Goal: Complete Application Form: Complete application form

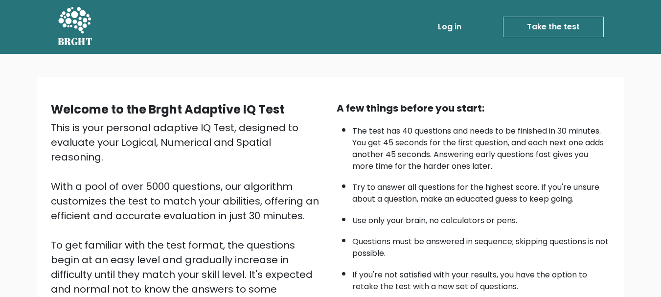
click at [560, 19] on link "Take the test" at bounding box center [553, 27] width 101 height 21
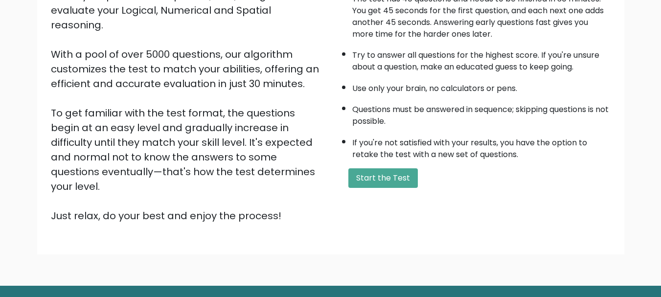
scroll to position [147, 0]
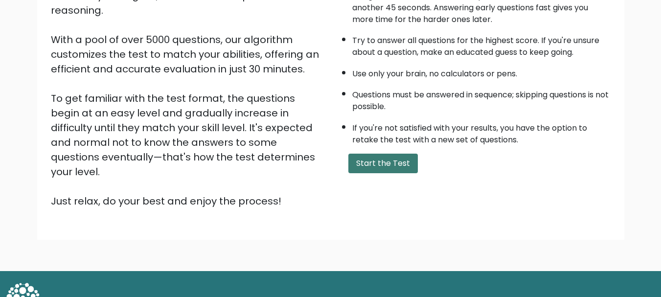
click at [380, 158] on button "Start the Test" at bounding box center [382, 164] width 69 height 20
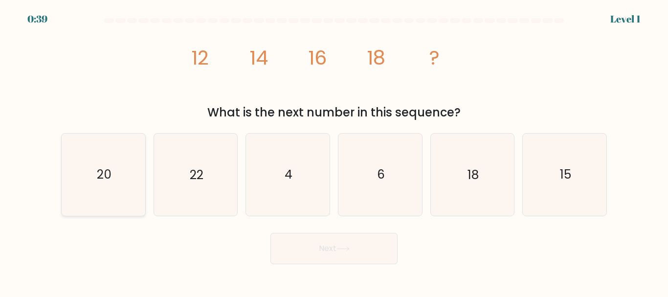
click at [104, 170] on text "20" at bounding box center [104, 174] width 15 height 17
click at [334, 151] on input "a. 20" at bounding box center [334, 150] width 0 height 2
radio input "true"
click at [342, 253] on button "Next" at bounding box center [334, 248] width 127 height 31
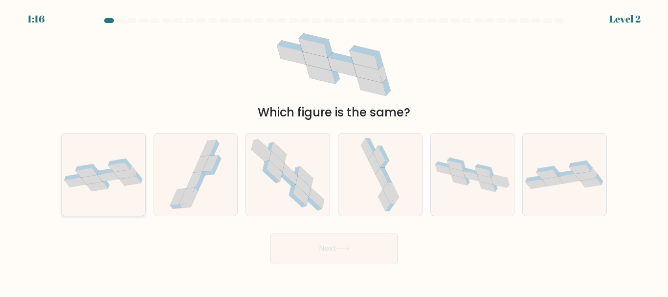
click at [124, 181] on icon at bounding box center [130, 180] width 22 height 9
click at [334, 151] on input "a." at bounding box center [334, 150] width 0 height 2
radio input "true"
click at [371, 242] on button "Next" at bounding box center [334, 248] width 127 height 31
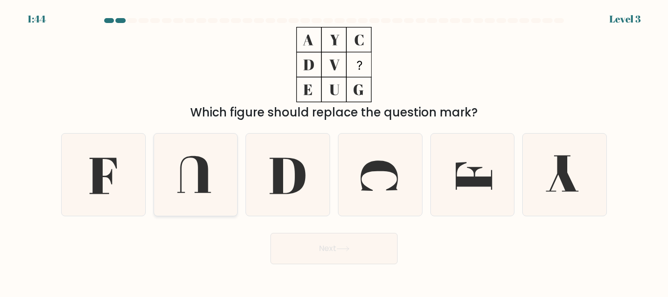
click at [203, 178] on icon at bounding box center [194, 174] width 33 height 37
click at [334, 151] on input "b." at bounding box center [334, 150] width 0 height 2
radio input "true"
click at [327, 249] on button "Next" at bounding box center [334, 248] width 127 height 31
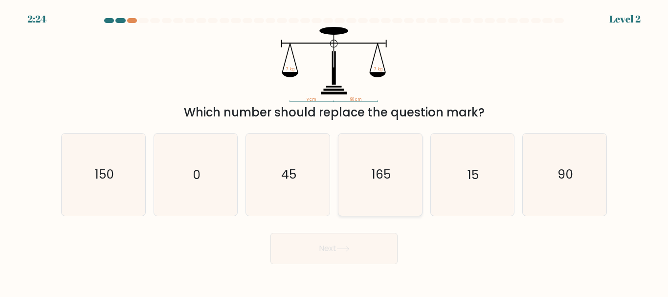
click at [366, 176] on icon "165" at bounding box center [381, 175] width 82 height 82
click at [335, 151] on input "d. 165" at bounding box center [334, 150] width 0 height 2
radio input "true"
click at [329, 188] on icon "45" at bounding box center [288, 175] width 82 height 82
click at [334, 151] on input "c. 45" at bounding box center [334, 150] width 0 height 2
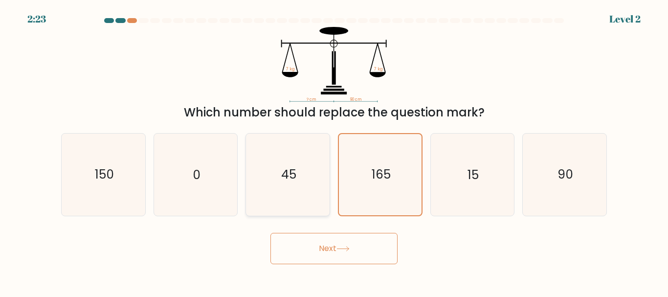
radio input "true"
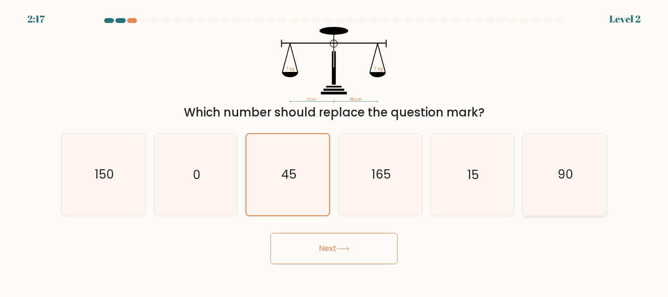
click at [562, 180] on text "90" at bounding box center [566, 174] width 16 height 17
click at [335, 151] on input "f. 90" at bounding box center [334, 150] width 0 height 2
radio input "true"
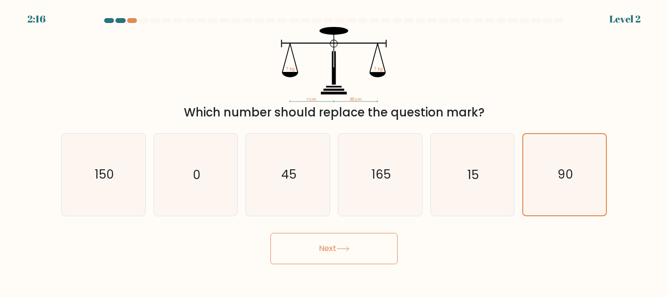
click at [331, 240] on button "Next" at bounding box center [334, 248] width 127 height 31
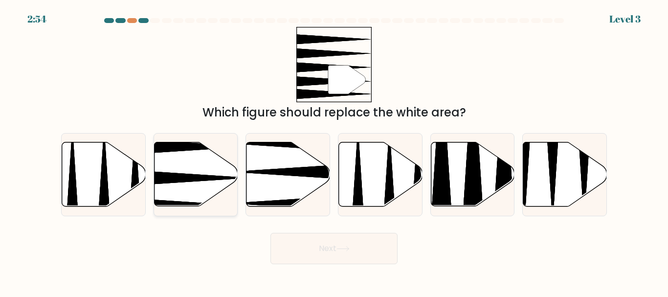
click at [182, 178] on icon at bounding box center [167, 178] width 166 height 22
click at [334, 151] on input "b." at bounding box center [334, 150] width 0 height 2
radio input "true"
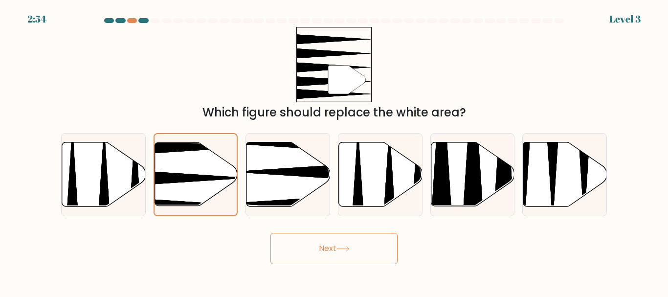
click at [299, 254] on button "Next" at bounding box center [334, 248] width 127 height 31
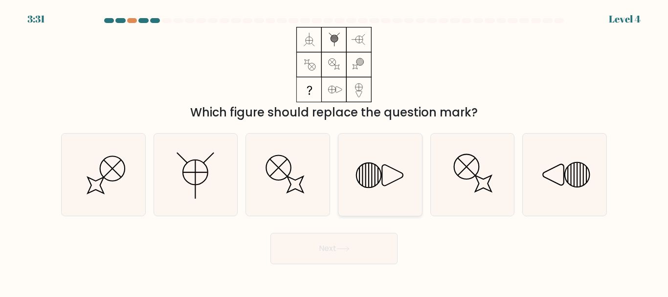
click at [371, 174] on icon at bounding box center [381, 175] width 82 height 82
click at [335, 151] on input "d." at bounding box center [334, 150] width 0 height 2
radio input "true"
click at [359, 248] on button "Next" at bounding box center [334, 248] width 127 height 31
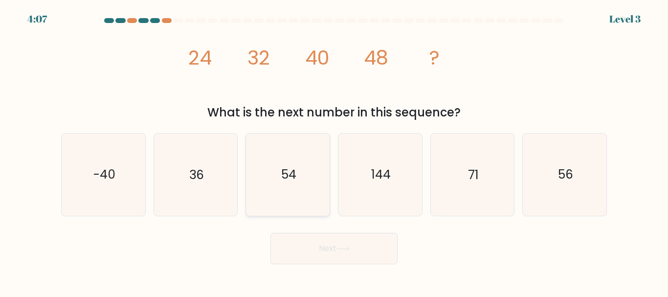
click at [315, 171] on icon "54" at bounding box center [288, 175] width 82 height 82
click at [334, 151] on input "c. 54" at bounding box center [334, 150] width 0 height 2
radio input "true"
click at [361, 252] on button "Next" at bounding box center [334, 248] width 127 height 31
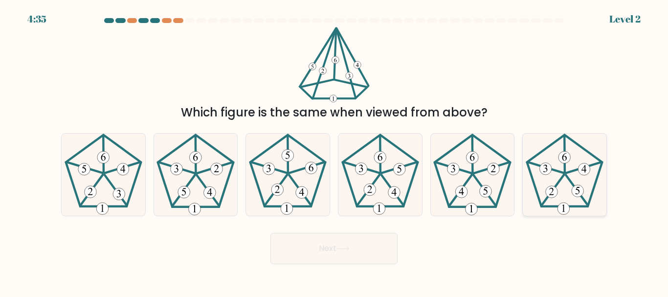
click at [568, 178] on 143 at bounding box center [577, 190] width 22 height 31
click at [335, 151] on input "f." at bounding box center [334, 150] width 0 height 2
radio input "true"
click at [568, 178] on 143 at bounding box center [577, 190] width 22 height 30
click at [335, 151] on input "f." at bounding box center [334, 150] width 0 height 2
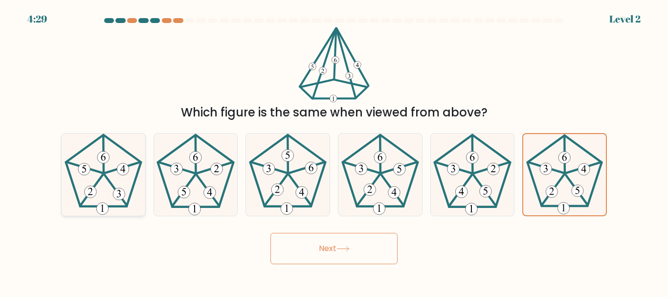
click at [80, 194] on icon at bounding box center [104, 175] width 82 height 82
click at [334, 151] on input "a." at bounding box center [334, 150] width 0 height 2
radio input "true"
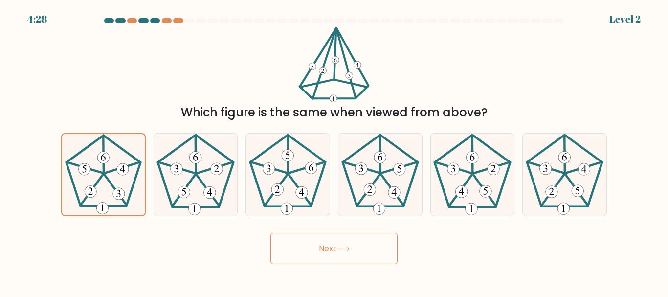
click at [296, 243] on button "Next" at bounding box center [334, 248] width 127 height 31
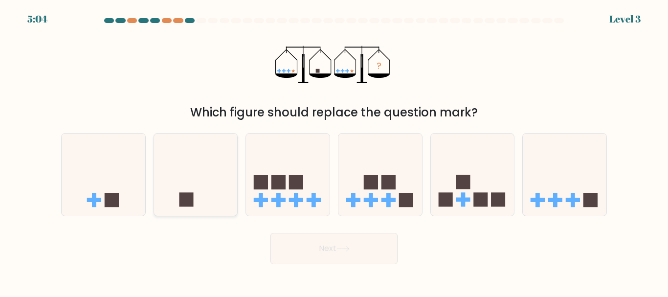
click at [220, 198] on icon at bounding box center [196, 174] width 84 height 69
click at [334, 151] on input "b." at bounding box center [334, 150] width 0 height 2
radio input "true"
drag, startPoint x: 220, startPoint y: 198, endPoint x: 226, endPoint y: 197, distance: 5.9
click at [220, 198] on icon at bounding box center [196, 174] width 83 height 69
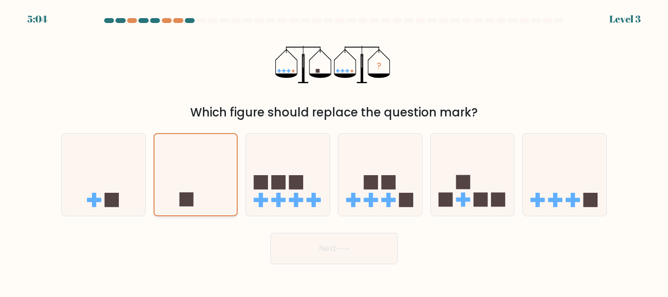
click at [334, 151] on input "b." at bounding box center [334, 150] width 0 height 2
click at [316, 258] on button "Next" at bounding box center [334, 248] width 127 height 31
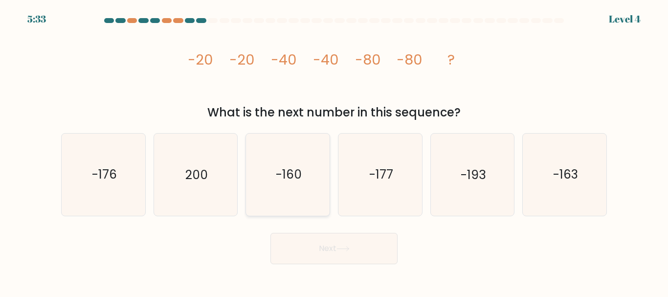
click at [282, 191] on icon "-160" at bounding box center [288, 175] width 82 height 82
click at [334, 151] on input "c. -160" at bounding box center [334, 150] width 0 height 2
radio input "true"
click at [282, 191] on icon "-160" at bounding box center [288, 174] width 81 height 81
click at [334, 151] on input "c. -160" at bounding box center [334, 150] width 0 height 2
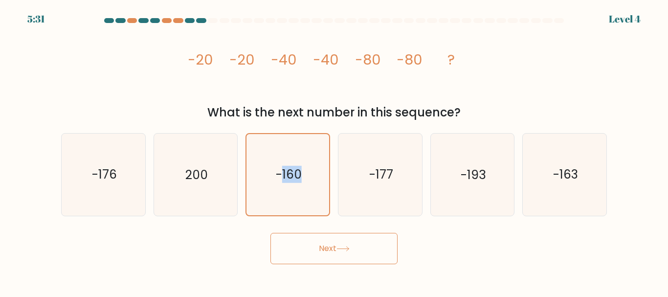
click at [337, 253] on button "Next" at bounding box center [334, 248] width 127 height 31
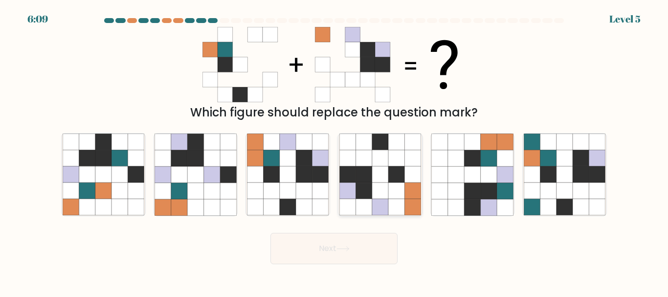
click at [365, 181] on icon at bounding box center [364, 174] width 16 height 16
click at [335, 151] on input "d." at bounding box center [334, 150] width 0 height 2
radio input "true"
drag, startPoint x: 297, startPoint y: 199, endPoint x: 310, endPoint y: 213, distance: 19.0
click at [297, 199] on icon at bounding box center [288, 175] width 82 height 82
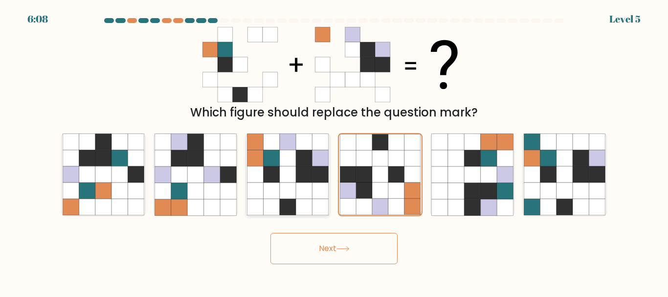
click at [334, 151] on input "c." at bounding box center [334, 150] width 0 height 2
radio input "true"
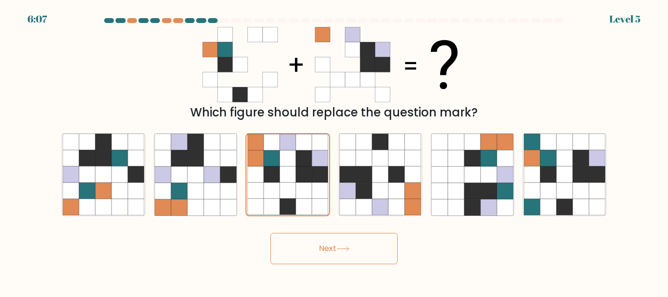
click at [329, 240] on button "Next" at bounding box center [334, 248] width 127 height 31
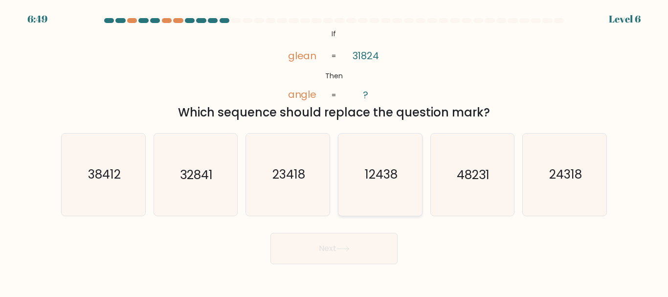
click at [383, 196] on icon "12438" at bounding box center [381, 175] width 82 height 82
click at [335, 151] on input "d. 12438" at bounding box center [334, 150] width 0 height 2
radio input "true"
click at [99, 187] on icon "38412" at bounding box center [104, 175] width 82 height 82
click at [334, 151] on input "a. 38412" at bounding box center [334, 150] width 0 height 2
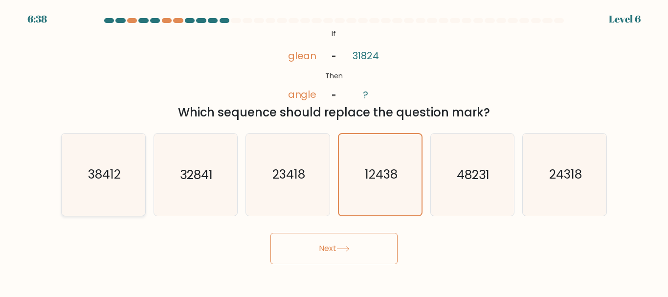
radio input "true"
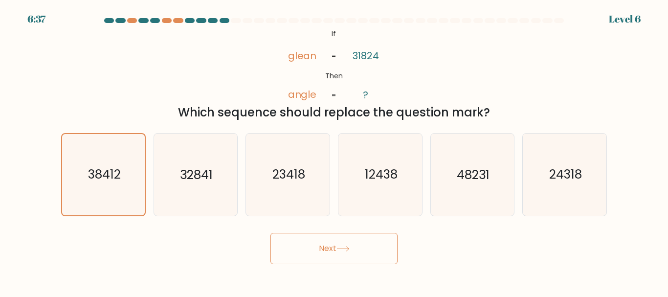
click at [304, 251] on button "Next" at bounding box center [334, 248] width 127 height 31
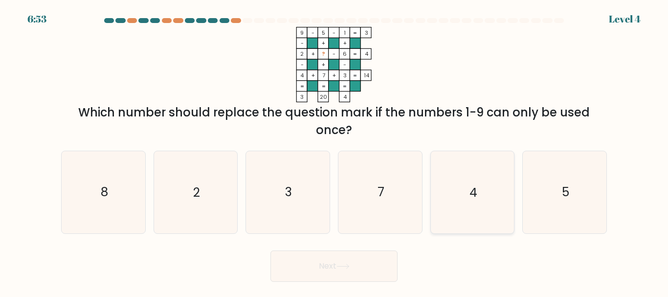
click at [477, 188] on text "4" at bounding box center [474, 192] width 8 height 17
click at [335, 151] on input "e. 4" at bounding box center [334, 150] width 0 height 2
radio input "true"
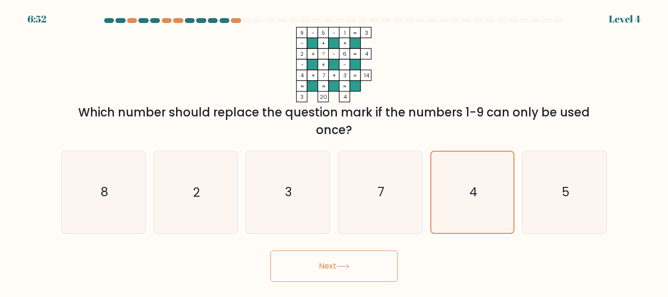
click at [354, 248] on div "Next" at bounding box center [334, 264] width 558 height 36
click at [363, 264] on button "Next" at bounding box center [334, 266] width 127 height 31
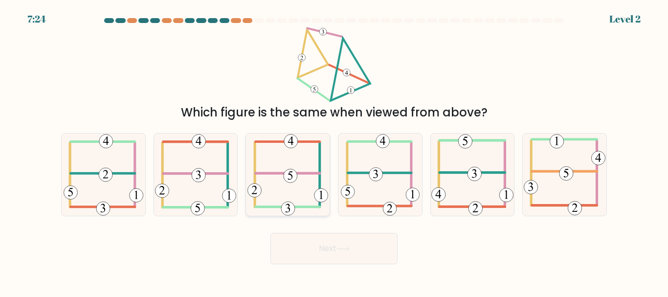
click at [257, 184] on 117 at bounding box center [255, 191] width 14 height 14
click at [334, 151] on input "c." at bounding box center [334, 150] width 0 height 2
radio input "true"
click at [257, 184] on 117 at bounding box center [256, 191] width 14 height 14
click at [334, 151] on input "c." at bounding box center [334, 150] width 0 height 2
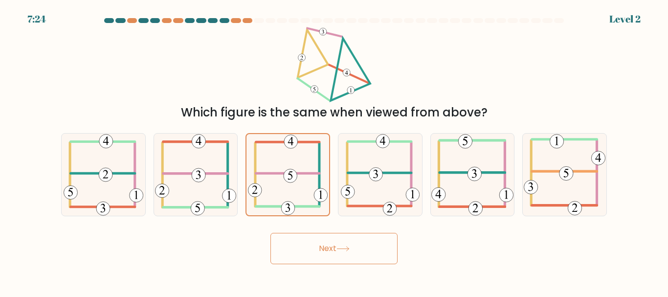
click at [314, 245] on button "Next" at bounding box center [334, 248] width 127 height 31
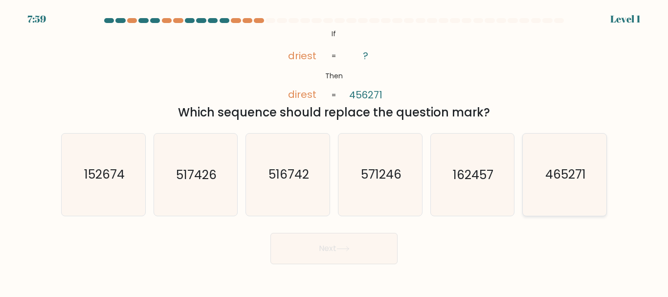
click at [557, 185] on icon "465271" at bounding box center [565, 175] width 82 height 82
click at [335, 151] on input "f. 465271" at bounding box center [334, 150] width 0 height 2
radio input "true"
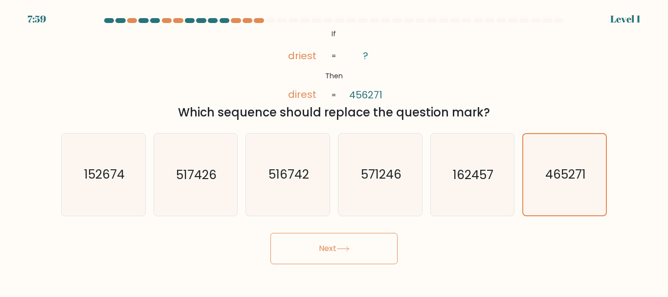
click at [377, 253] on button "Next" at bounding box center [334, 248] width 127 height 31
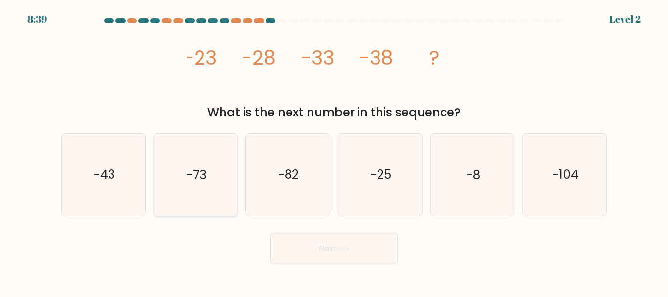
click at [206, 179] on text "-73" at bounding box center [196, 174] width 20 height 17
click at [334, 151] on input "b. -73" at bounding box center [334, 150] width 0 height 2
radio input "true"
click at [319, 244] on button "Next" at bounding box center [334, 248] width 127 height 31
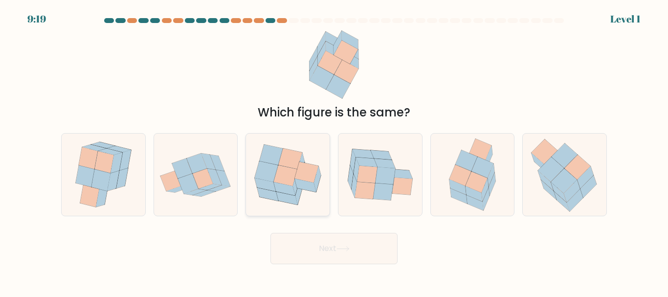
click at [314, 174] on icon at bounding box center [306, 172] width 23 height 21
click at [334, 151] on input "c." at bounding box center [334, 150] width 0 height 2
radio input "true"
click at [361, 249] on button "Next" at bounding box center [334, 248] width 127 height 31
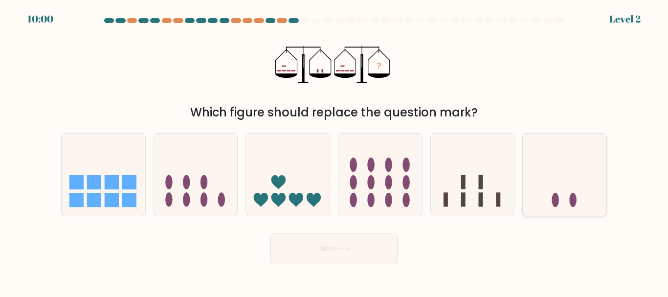
click at [578, 196] on icon at bounding box center [565, 174] width 84 height 69
click at [335, 151] on input "f." at bounding box center [334, 150] width 0 height 2
radio input "true"
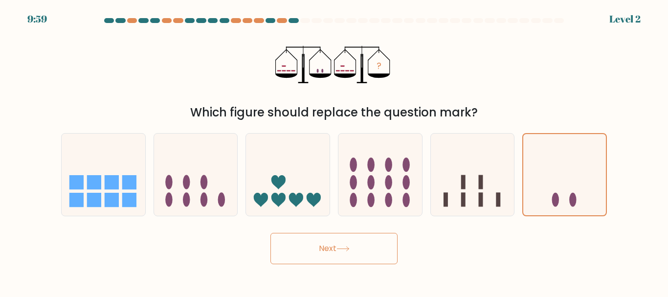
click at [370, 245] on button "Next" at bounding box center [334, 248] width 127 height 31
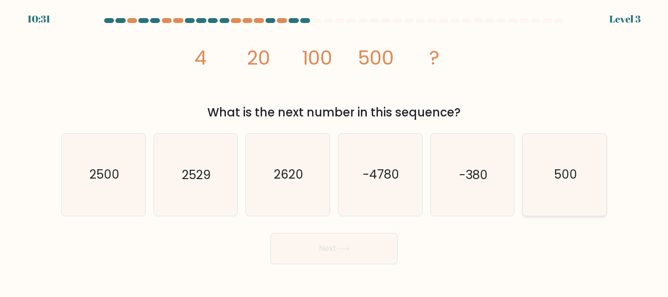
click at [563, 184] on icon "500" at bounding box center [565, 175] width 82 height 82
click at [335, 151] on input "f. 500" at bounding box center [334, 150] width 0 height 2
radio input "true"
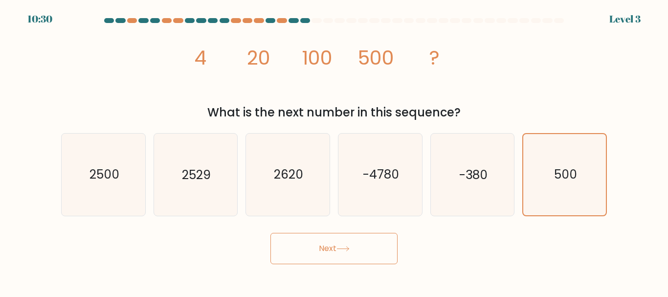
click at [355, 261] on button "Next" at bounding box center [334, 248] width 127 height 31
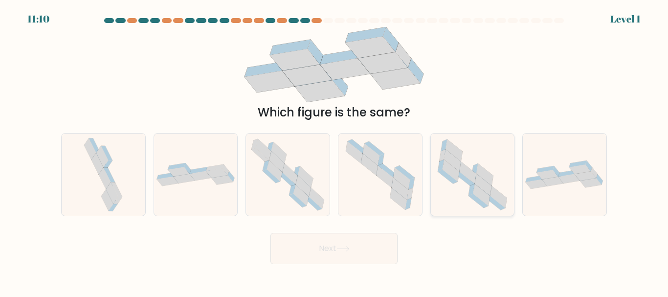
click at [445, 174] on icon at bounding box center [448, 177] width 20 height 14
click at [335, 151] on input "e." at bounding box center [334, 150] width 0 height 2
radio input "true"
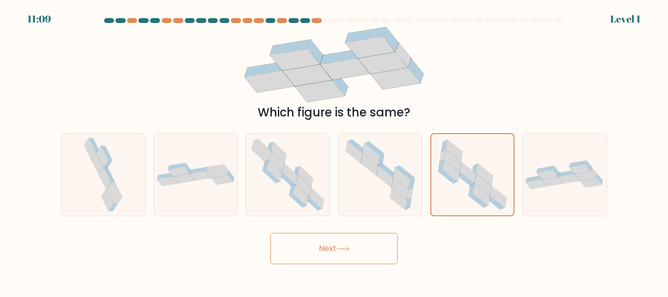
click at [341, 250] on icon at bounding box center [343, 248] width 13 height 5
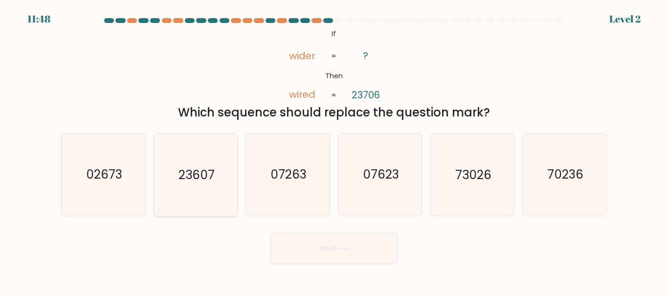
click at [204, 185] on icon "23607" at bounding box center [196, 175] width 82 height 82
click at [334, 151] on input "b. 23607" at bounding box center [334, 150] width 0 height 2
radio input "true"
click at [204, 184] on icon "23607" at bounding box center [195, 174] width 81 height 81
click at [334, 151] on input "b. 23607" at bounding box center [334, 150] width 0 height 2
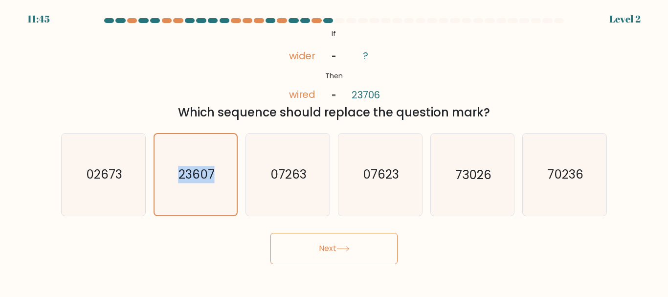
click at [337, 252] on button "Next" at bounding box center [334, 248] width 127 height 31
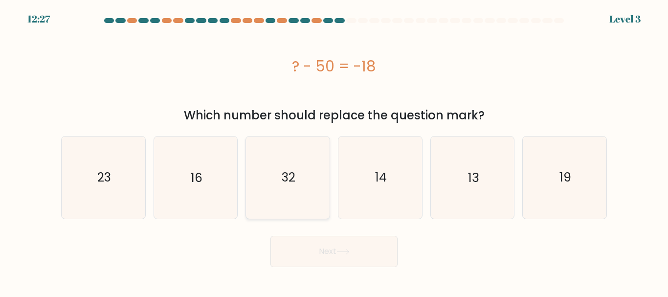
click at [292, 187] on icon "32" at bounding box center [288, 178] width 82 height 82
click at [334, 151] on input "c. 32" at bounding box center [334, 150] width 0 height 2
radio input "true"
click at [332, 250] on button "Next" at bounding box center [334, 251] width 127 height 31
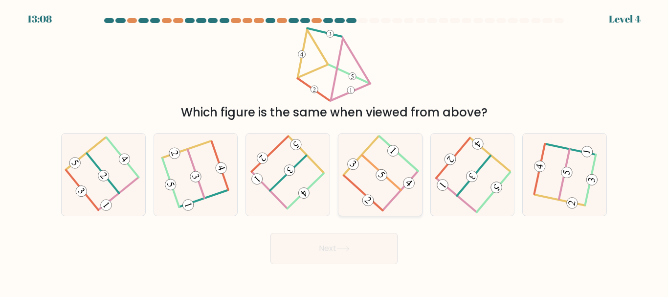
click at [391, 166] on icon at bounding box center [380, 175] width 66 height 66
click at [335, 151] on input "d." at bounding box center [334, 150] width 0 height 2
radio input "true"
click at [365, 239] on button "Next" at bounding box center [334, 248] width 127 height 31
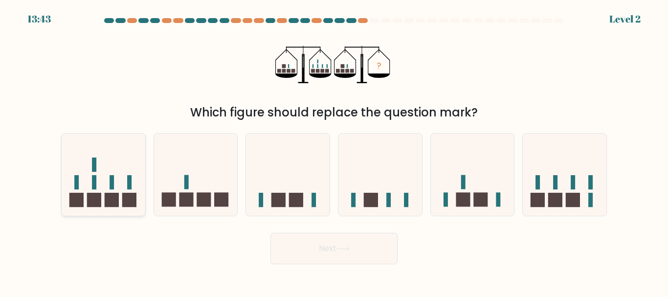
click at [142, 192] on icon at bounding box center [104, 174] width 84 height 69
click at [334, 151] on input "a." at bounding box center [334, 150] width 0 height 2
radio input "true"
click at [297, 249] on button "Next" at bounding box center [334, 248] width 127 height 31
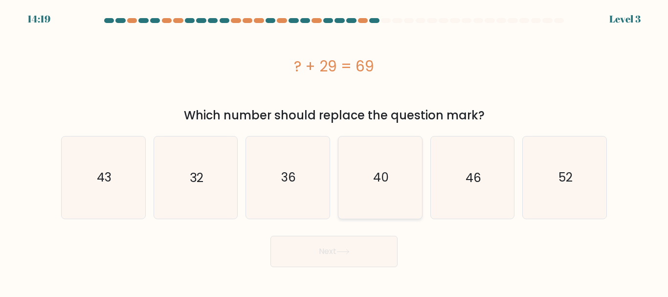
click at [363, 183] on icon "40" at bounding box center [381, 178] width 82 height 82
click at [335, 151] on input "d. 40" at bounding box center [334, 150] width 0 height 2
radio input "true"
click at [310, 247] on button "Next" at bounding box center [334, 251] width 127 height 31
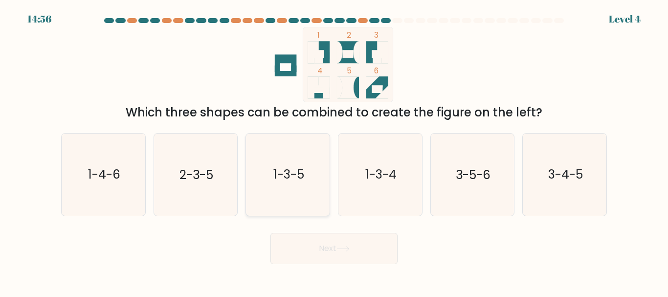
click at [283, 171] on text "1-3-5" at bounding box center [289, 174] width 31 height 17
click at [334, 151] on input "c. 1-3-5" at bounding box center [334, 150] width 0 height 2
radio input "true"
click at [331, 245] on button "Next" at bounding box center [334, 248] width 127 height 31
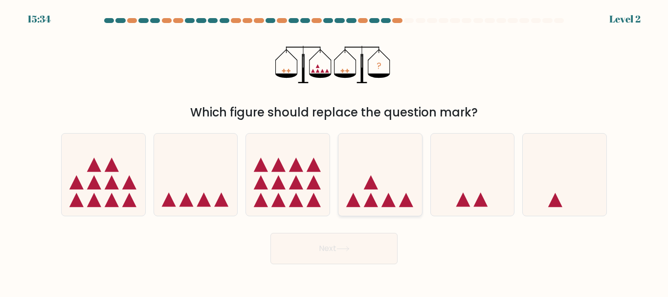
click at [395, 194] on icon at bounding box center [381, 174] width 84 height 69
click at [335, 151] on input "d." at bounding box center [334, 150] width 0 height 2
radio input "true"
click at [346, 249] on icon at bounding box center [343, 249] width 12 height 4
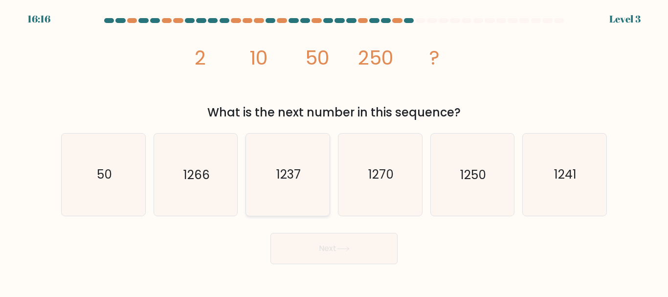
click at [281, 177] on text "1237" at bounding box center [288, 174] width 24 height 17
click at [334, 151] on input "c. 1237" at bounding box center [334, 150] width 0 height 2
radio input "true"
click at [358, 177] on icon "1270" at bounding box center [381, 175] width 82 height 82
click at [335, 151] on input "d. 1270" at bounding box center [334, 150] width 0 height 2
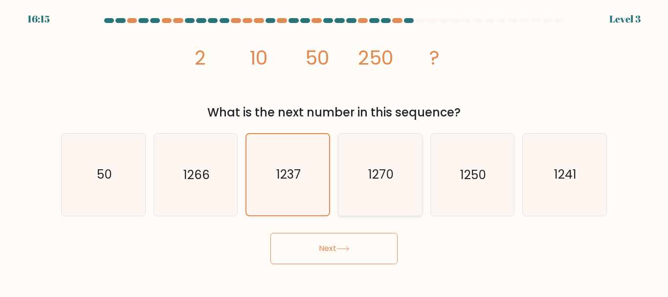
radio input "true"
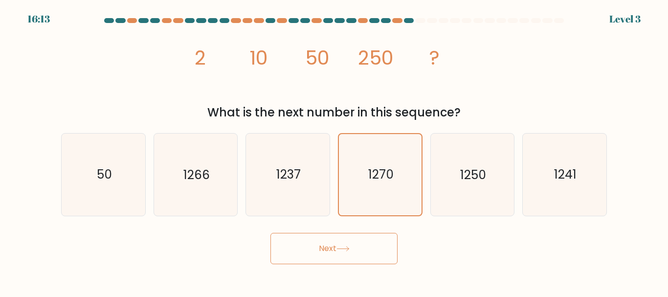
drag, startPoint x: 132, startPoint y: 179, endPoint x: 153, endPoint y: 177, distance: 21.1
click at [132, 178] on icon "50" at bounding box center [104, 175] width 82 height 82
click at [334, 151] on input "a. 50" at bounding box center [334, 150] width 0 height 2
radio input "true"
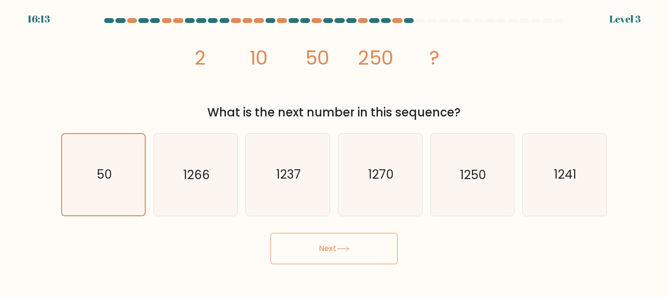
click at [132, 177] on icon "50" at bounding box center [103, 174] width 81 height 81
click at [334, 151] on input "a. 50" at bounding box center [334, 150] width 0 height 2
click at [359, 248] on button "Next" at bounding box center [334, 248] width 127 height 31
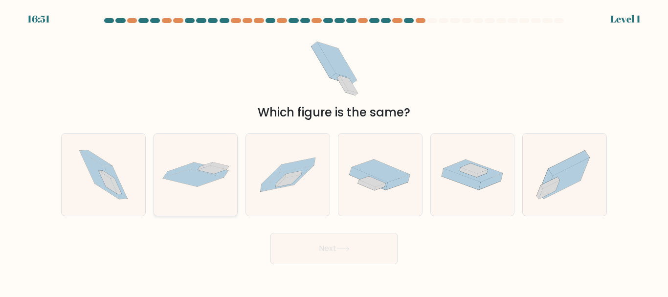
click at [207, 170] on icon at bounding box center [212, 170] width 29 height 8
click at [334, 151] on input "b." at bounding box center [334, 150] width 0 height 2
radio input "true"
click at [310, 250] on button "Next" at bounding box center [334, 248] width 127 height 31
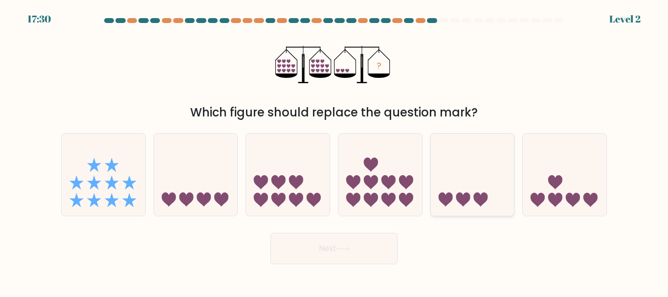
click at [477, 188] on icon at bounding box center [473, 174] width 84 height 69
click at [335, 151] on input "e." at bounding box center [334, 150] width 0 height 2
radio input "true"
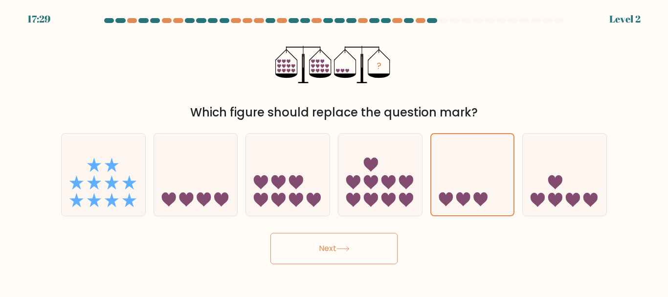
click at [373, 258] on button "Next" at bounding box center [334, 248] width 127 height 31
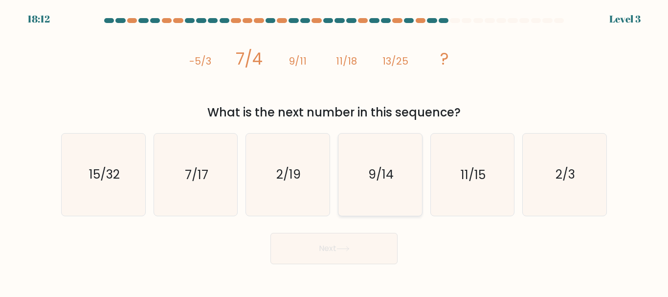
drag, startPoint x: 407, startPoint y: 174, endPoint x: 413, endPoint y: 174, distance: 5.9
click at [408, 174] on icon "9/14" at bounding box center [381, 175] width 82 height 82
click at [335, 151] on input "d. 9/14" at bounding box center [334, 150] width 0 height 2
radio input "true"
click at [328, 258] on button "Next" at bounding box center [334, 248] width 127 height 31
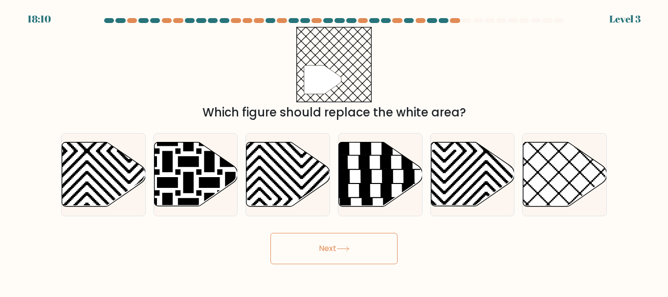
click at [331, 251] on button "Next" at bounding box center [334, 248] width 127 height 31
click at [296, 173] on icon at bounding box center [260, 209] width 168 height 168
click at [334, 151] on input "c." at bounding box center [334, 150] width 0 height 2
radio input "true"
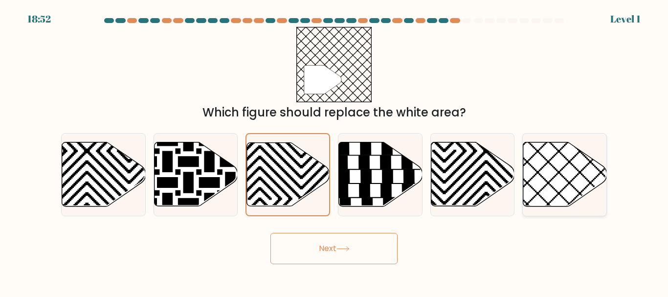
click at [571, 165] on icon at bounding box center [566, 174] width 84 height 64
click at [335, 151] on input "f." at bounding box center [334, 150] width 0 height 2
radio input "true"
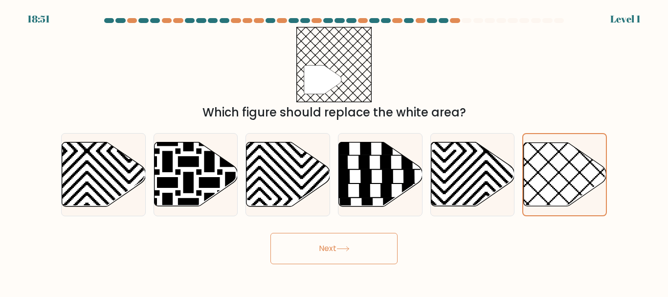
click at [384, 248] on button "Next" at bounding box center [334, 248] width 127 height 31
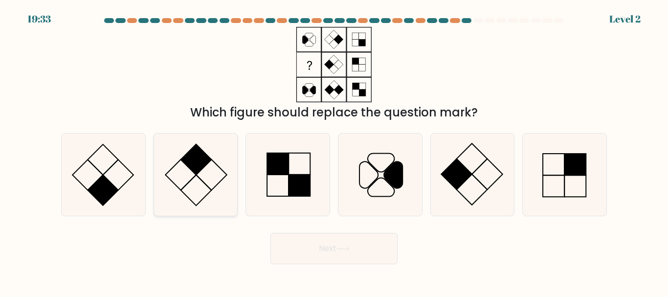
click at [219, 185] on icon at bounding box center [196, 175] width 82 height 82
click at [334, 151] on input "b." at bounding box center [334, 150] width 0 height 2
radio input "true"
click at [330, 240] on button "Next" at bounding box center [334, 248] width 127 height 31
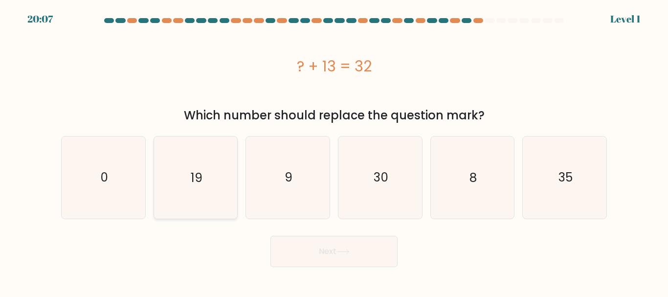
click at [187, 181] on icon "19" at bounding box center [196, 178] width 82 height 82
click at [334, 151] on input "b. 19" at bounding box center [334, 150] width 0 height 2
radio input "true"
click at [187, 181] on icon "19" at bounding box center [195, 177] width 81 height 81
click at [334, 151] on input "b. 19" at bounding box center [334, 150] width 0 height 2
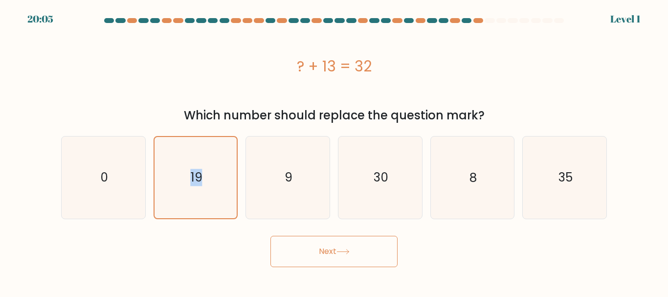
click at [310, 252] on button "Next" at bounding box center [334, 251] width 127 height 31
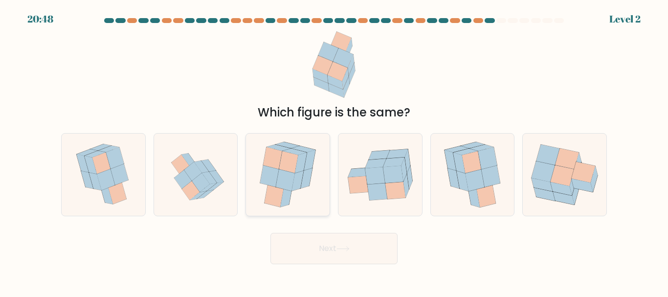
click at [279, 185] on icon at bounding box center [285, 180] width 19 height 22
click at [334, 151] on input "c." at bounding box center [334, 150] width 0 height 2
radio input "true"
click at [345, 249] on icon at bounding box center [343, 249] width 12 height 4
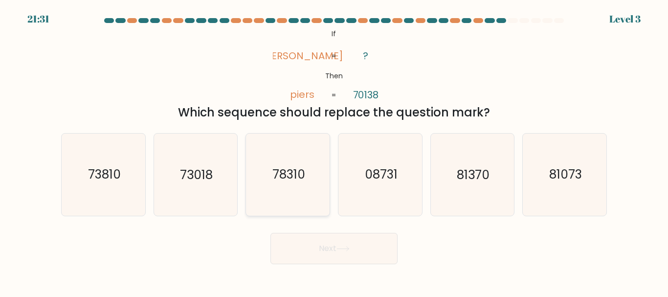
click at [284, 171] on text "78310" at bounding box center [289, 174] width 33 height 17
click at [334, 151] on input "c. 78310" at bounding box center [334, 150] width 0 height 2
radio input "true"
click at [349, 242] on button "Next" at bounding box center [334, 248] width 127 height 31
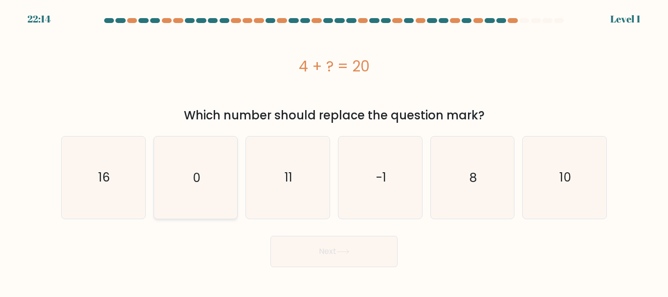
click at [214, 183] on icon "0" at bounding box center [196, 178] width 82 height 82
click at [334, 151] on input "b. 0" at bounding box center [334, 150] width 0 height 2
radio input "true"
click at [130, 172] on icon "16" at bounding box center [104, 178] width 82 height 82
click at [334, 151] on input "a. 16" at bounding box center [334, 150] width 0 height 2
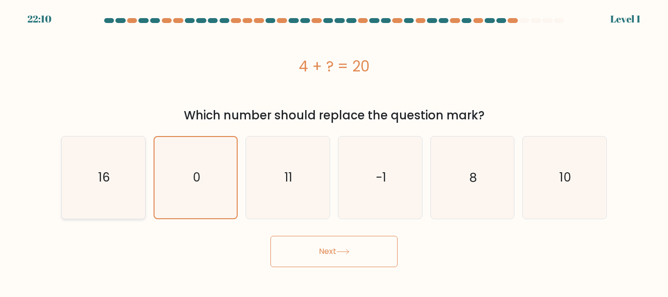
radio input "true"
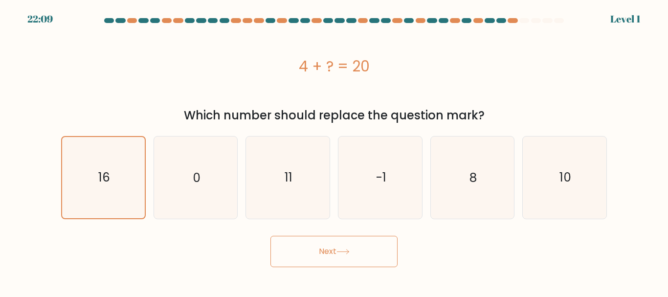
click at [308, 246] on button "Next" at bounding box center [334, 251] width 127 height 31
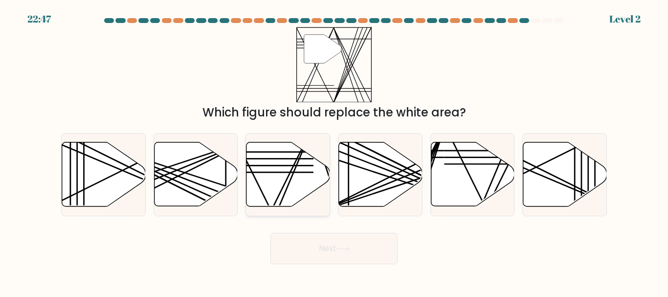
click at [282, 172] on line at bounding box center [272, 172] width 83 height 0
click at [334, 151] on input "c." at bounding box center [334, 150] width 0 height 2
radio input "true"
click at [333, 254] on button "Next" at bounding box center [334, 248] width 127 height 31
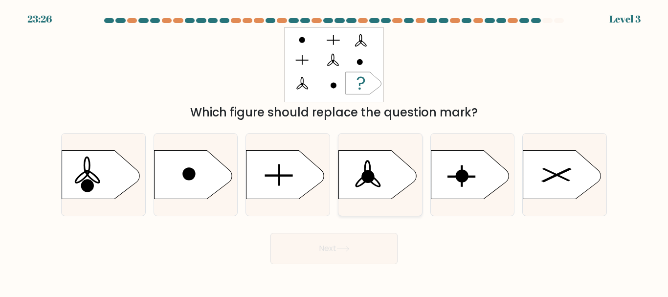
click at [380, 177] on icon at bounding box center [378, 174] width 78 height 49
click at [335, 151] on input "d." at bounding box center [334, 150] width 0 height 2
radio input "true"
click at [380, 177] on icon at bounding box center [378, 175] width 77 height 48
click at [335, 151] on input "d." at bounding box center [334, 150] width 0 height 2
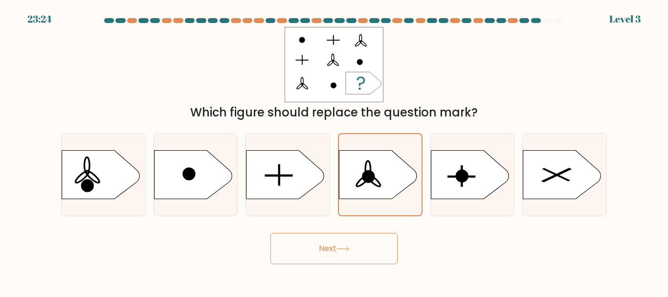
click at [362, 241] on button "Next" at bounding box center [334, 248] width 127 height 31
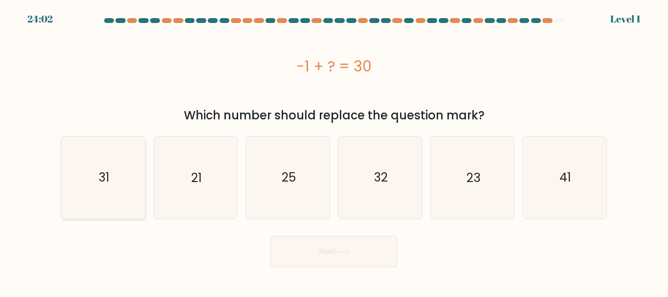
click at [120, 184] on icon "31" at bounding box center [104, 178] width 82 height 82
click at [334, 151] on input "a. 31" at bounding box center [334, 150] width 0 height 2
radio input "true"
click at [314, 249] on button "Next" at bounding box center [334, 251] width 127 height 31
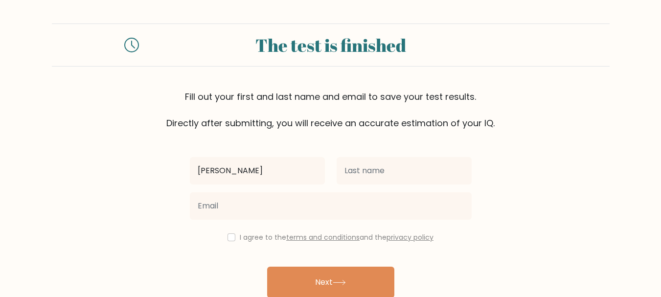
type input "[PERSON_NAME]"
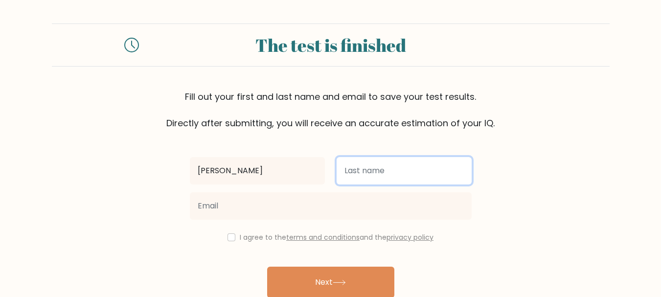
click at [375, 166] on input "text" at bounding box center [404, 170] width 135 height 27
type input "olave"
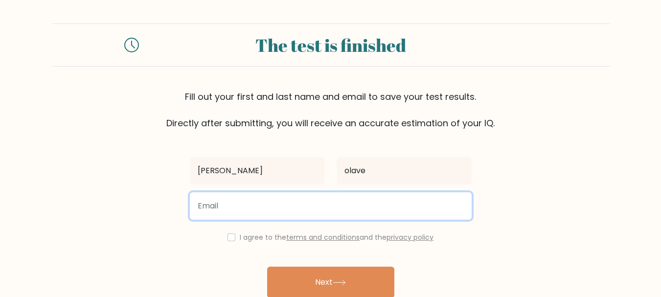
click at [224, 214] on input "email" at bounding box center [331, 205] width 282 height 27
type input "altheacassandraolave25@gmail.com"
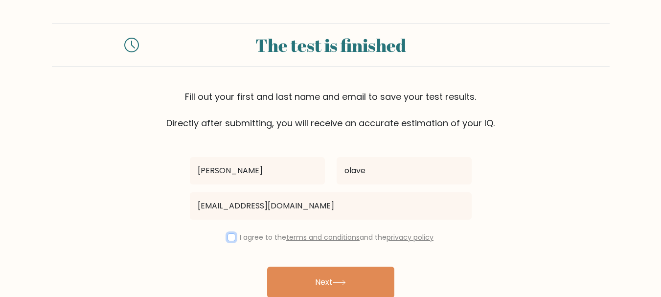
click at [228, 236] on input "checkbox" at bounding box center [232, 237] width 8 height 8
checkbox input "true"
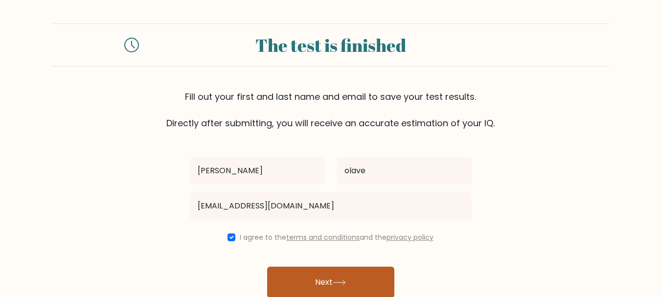
click at [303, 277] on button "Next" at bounding box center [330, 282] width 127 height 31
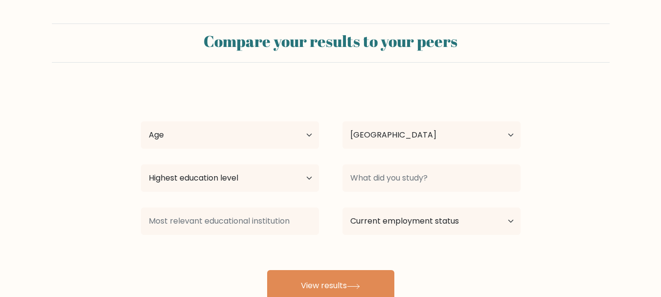
select select "PH"
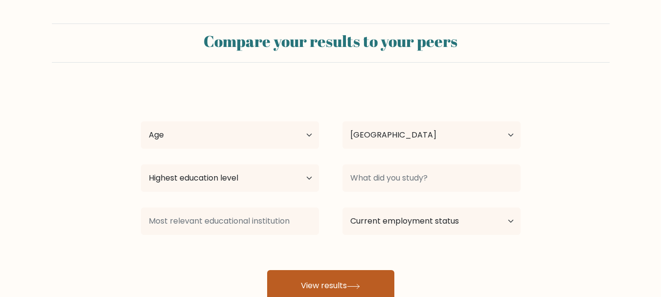
click at [317, 283] on button "View results" at bounding box center [330, 285] width 127 height 31
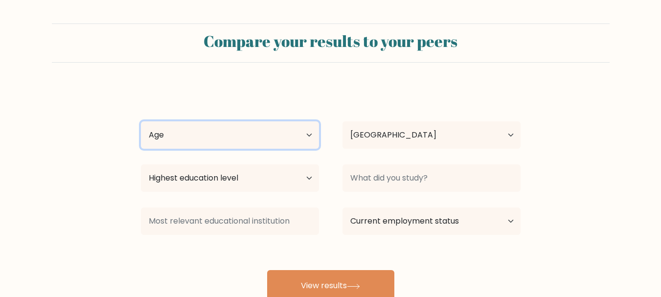
click at [237, 140] on select "Age Under 18 years old 18-24 years old 25-34 years old 35-44 years old 45-54 ye…" at bounding box center [230, 134] width 178 height 27
select select "25_34"
click at [141, 121] on select "Age Under 18 years old 18-24 years old 25-34 years old 35-44 years old 45-54 ye…" at bounding box center [230, 134] width 178 height 27
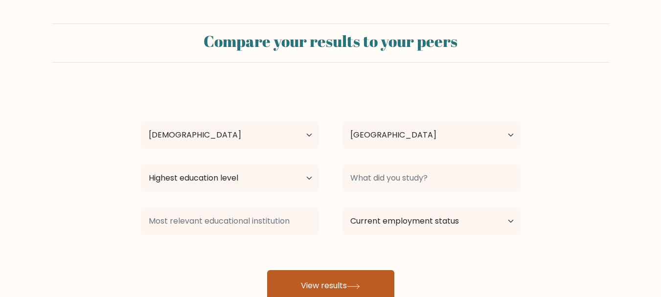
click at [336, 283] on button "View results" at bounding box center [330, 285] width 127 height 31
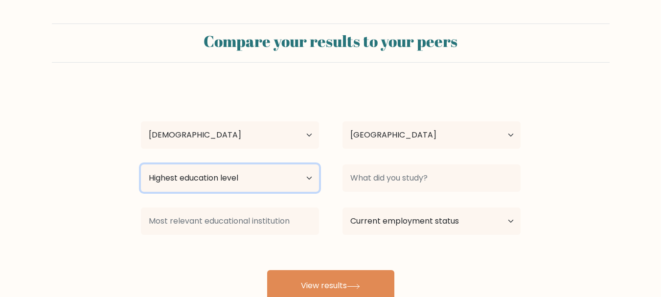
click at [231, 171] on select "Highest education level No schooling Primary Lower Secondary Upper Secondary Oc…" at bounding box center [230, 177] width 178 height 27
select select "bachelors_degree"
click at [141, 164] on select "Highest education level No schooling Primary Lower Secondary Upper Secondary Oc…" at bounding box center [230, 177] width 178 height 27
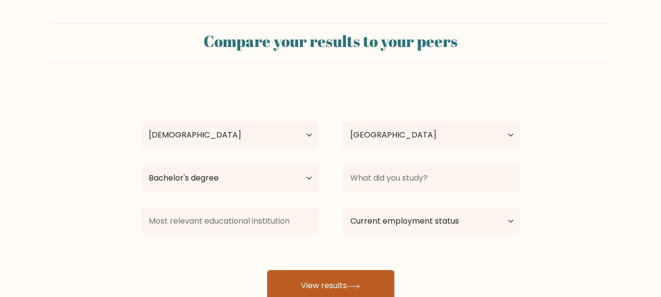
click at [311, 271] on button "View results" at bounding box center [330, 285] width 127 height 31
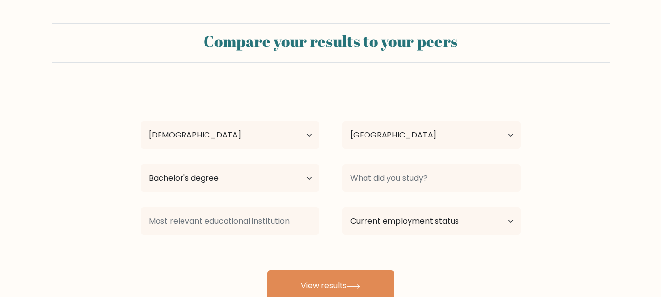
click at [382, 162] on div at bounding box center [432, 178] width 202 height 35
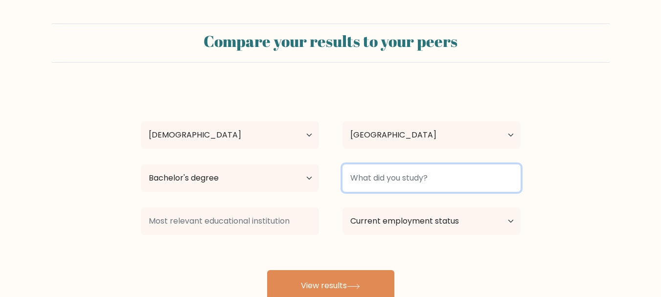
click at [388, 180] on input at bounding box center [432, 177] width 178 height 27
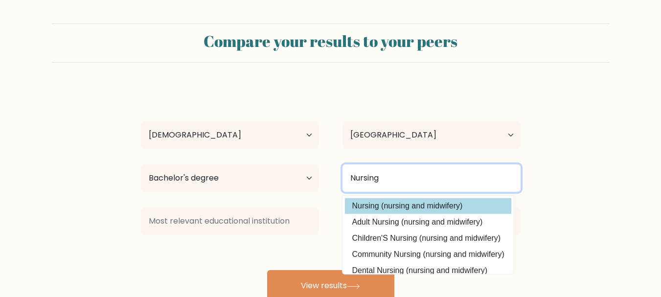
type input "Nursing"
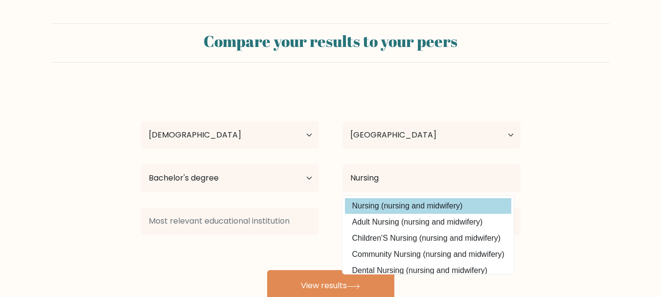
click at [415, 206] on option "Nursing (nursing and midwifery)" at bounding box center [428, 206] width 166 height 16
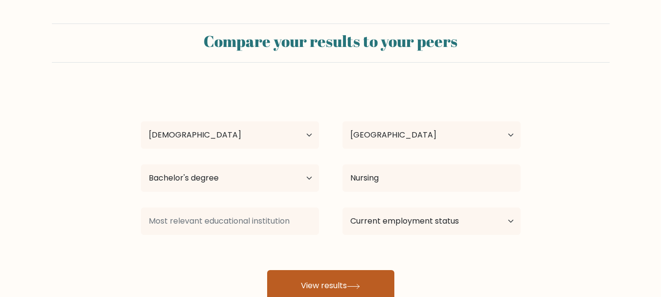
click at [358, 275] on button "View results" at bounding box center [330, 285] width 127 height 31
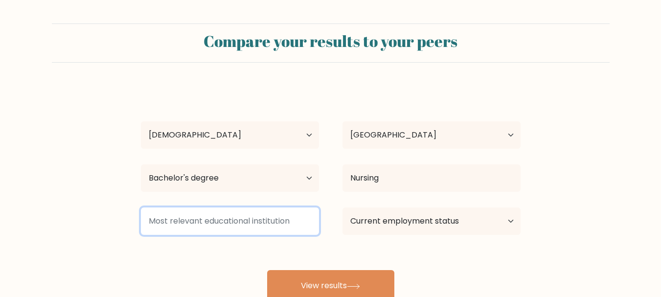
click at [200, 215] on input at bounding box center [230, 220] width 178 height 27
type input "NA"
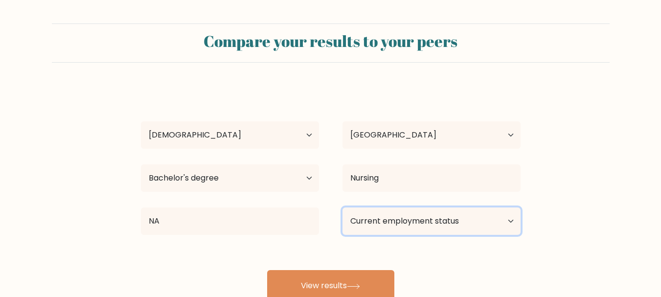
click at [430, 216] on select "Current employment status Employed Student Retired Other / prefer not to answer" at bounding box center [432, 220] width 178 height 27
select select "other"
click at [343, 207] on select "Current employment status Employed Student Retired Other / prefer not to answer" at bounding box center [432, 220] width 178 height 27
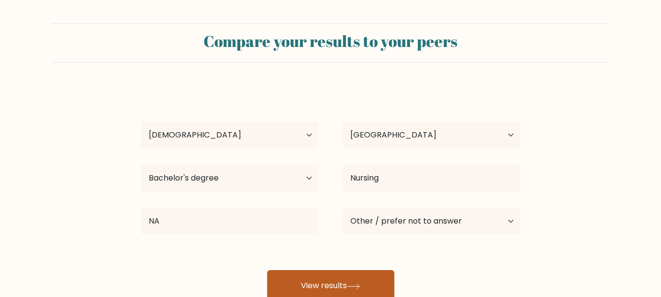
click at [364, 281] on button "View results" at bounding box center [330, 285] width 127 height 31
